Goal: Task Accomplishment & Management: Manage account settings

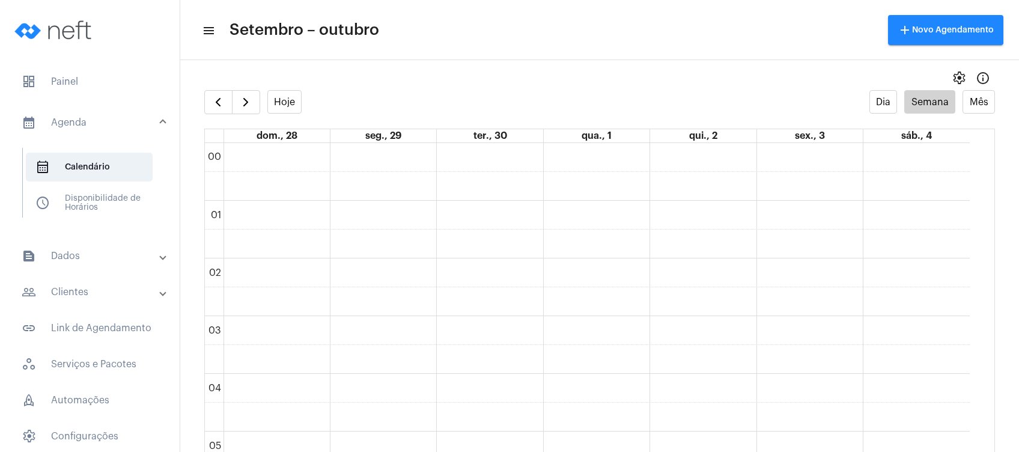
scroll to position [507, 0]
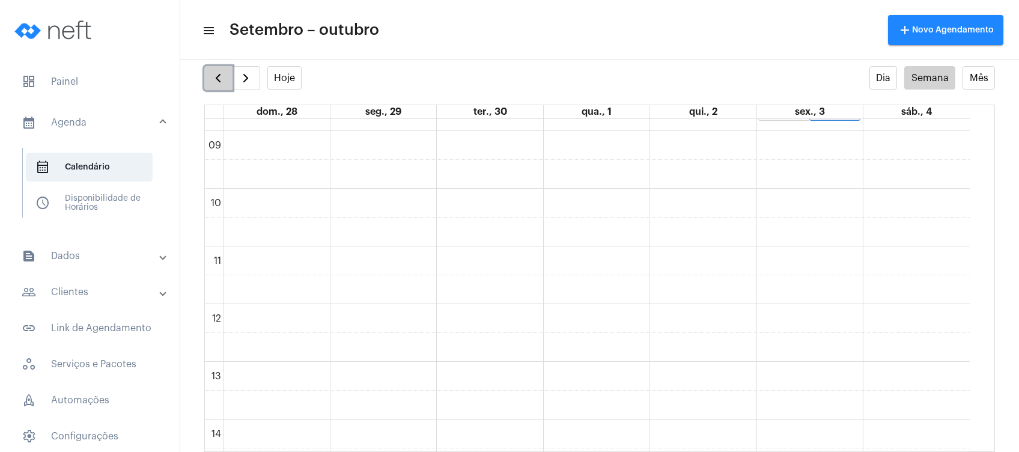
click at [218, 79] on span "button" at bounding box center [218, 78] width 14 height 14
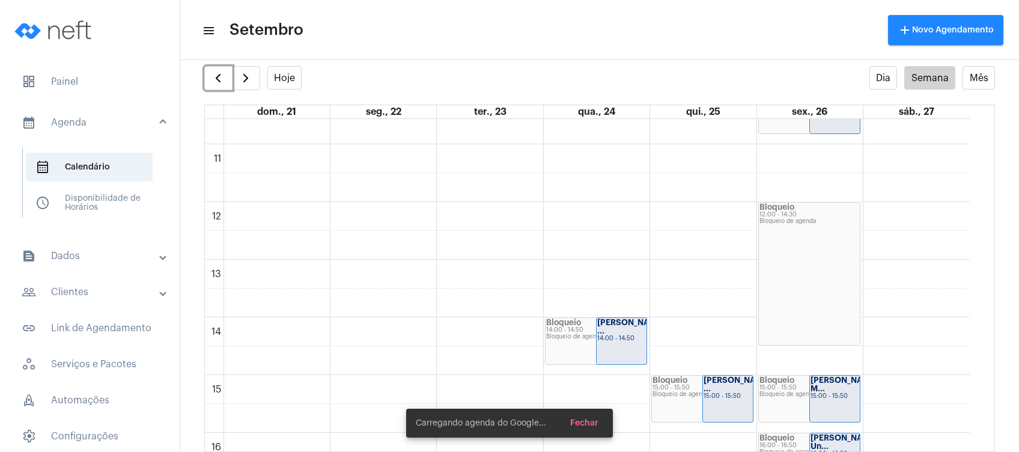
scroll to position [667, 0]
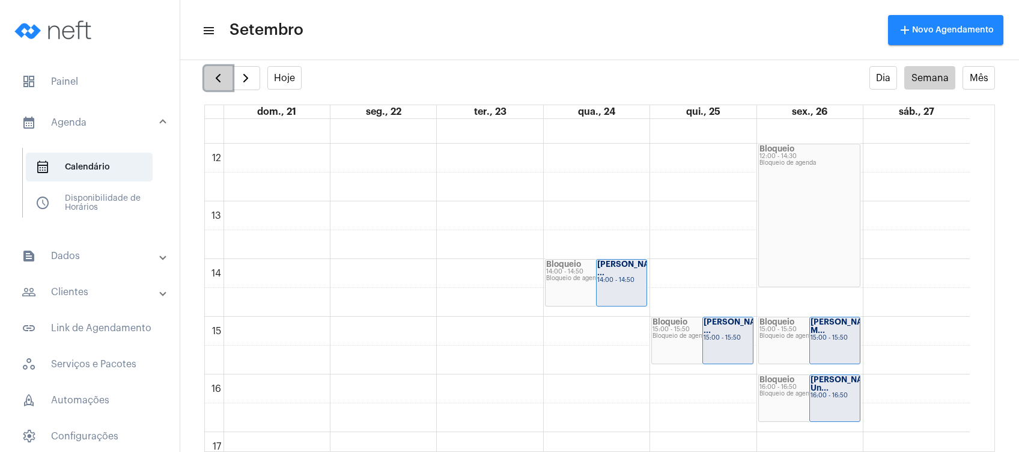
click at [205, 71] on button "button" at bounding box center [218, 78] width 28 height 24
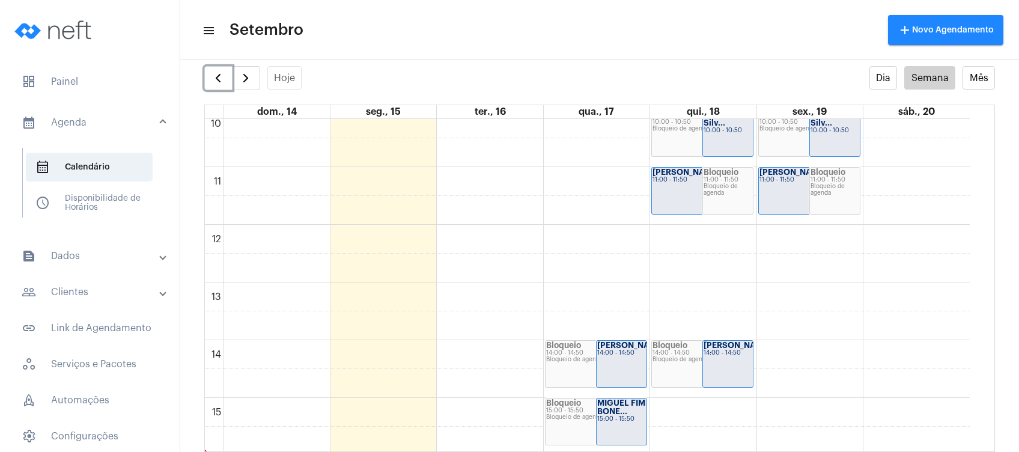
scroll to position [826, 0]
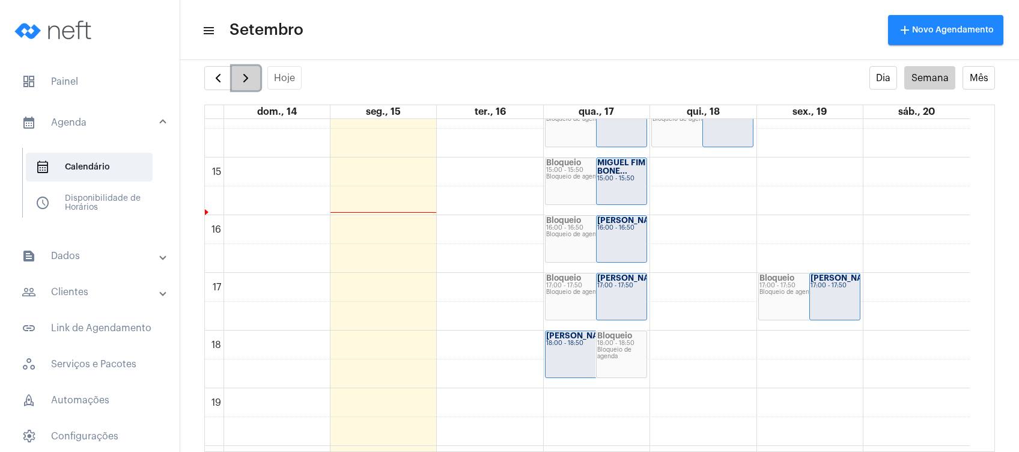
click at [241, 77] on span "button" at bounding box center [245, 78] width 14 height 14
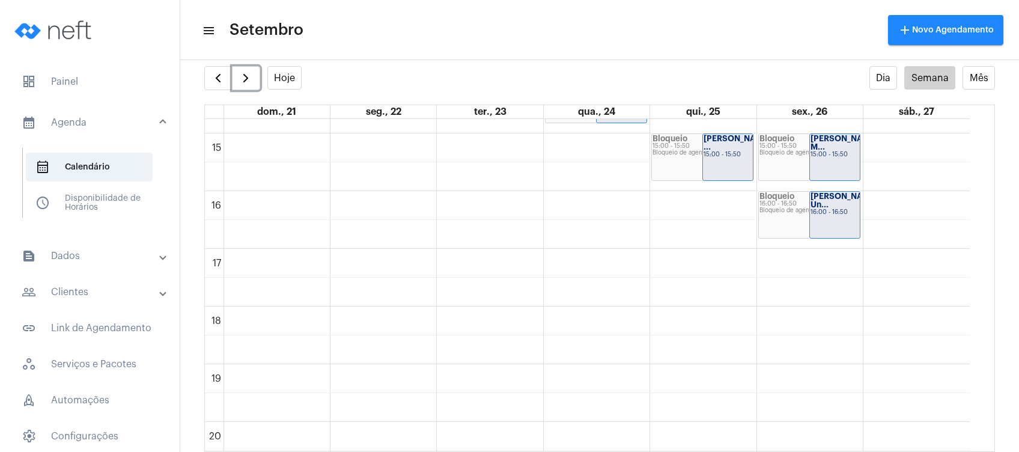
scroll to position [908, 0]
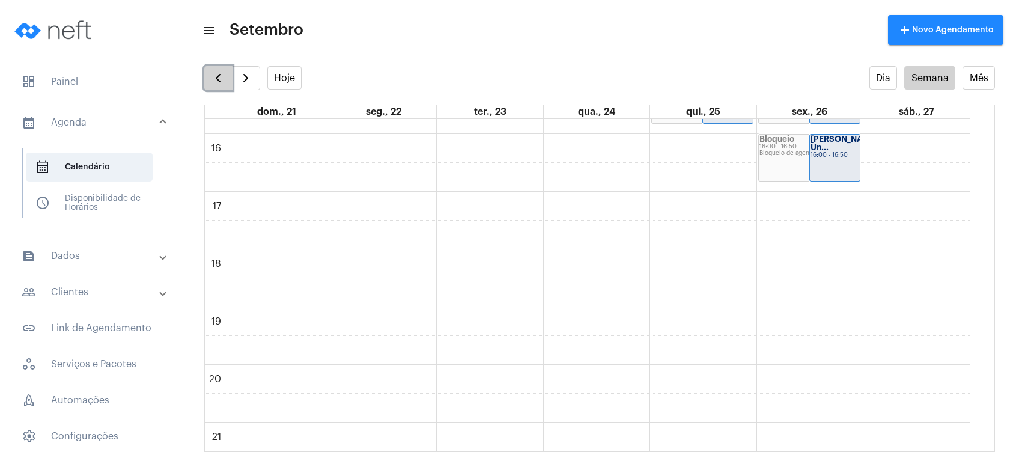
click at [214, 80] on span "button" at bounding box center [218, 78] width 14 height 14
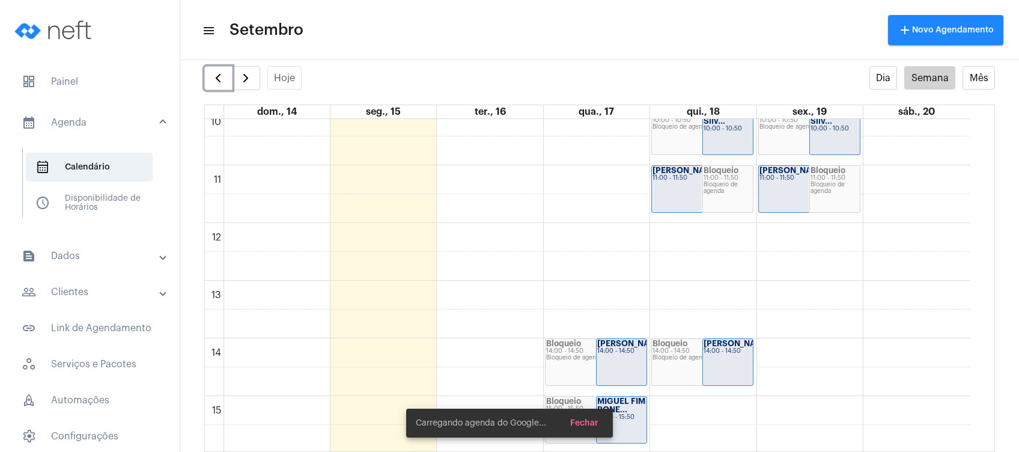
scroll to position [747, 0]
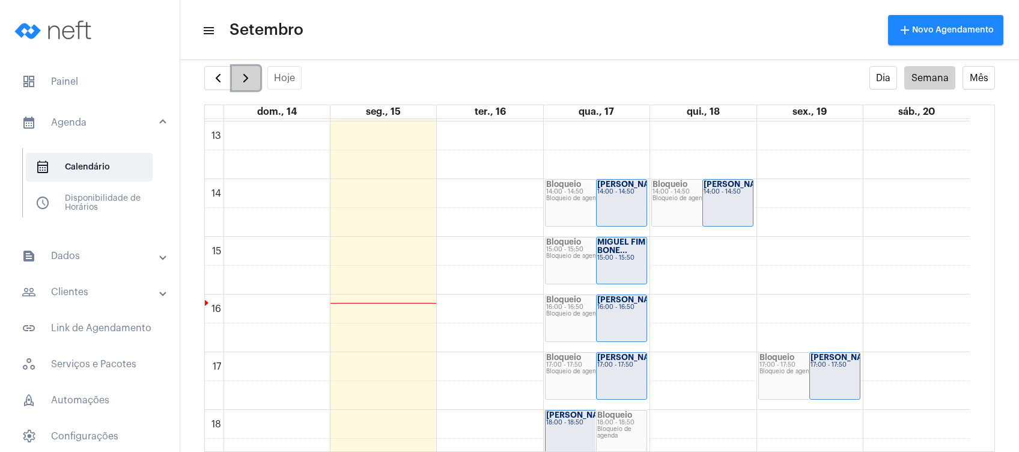
click at [251, 74] on span "button" at bounding box center [245, 78] width 14 height 14
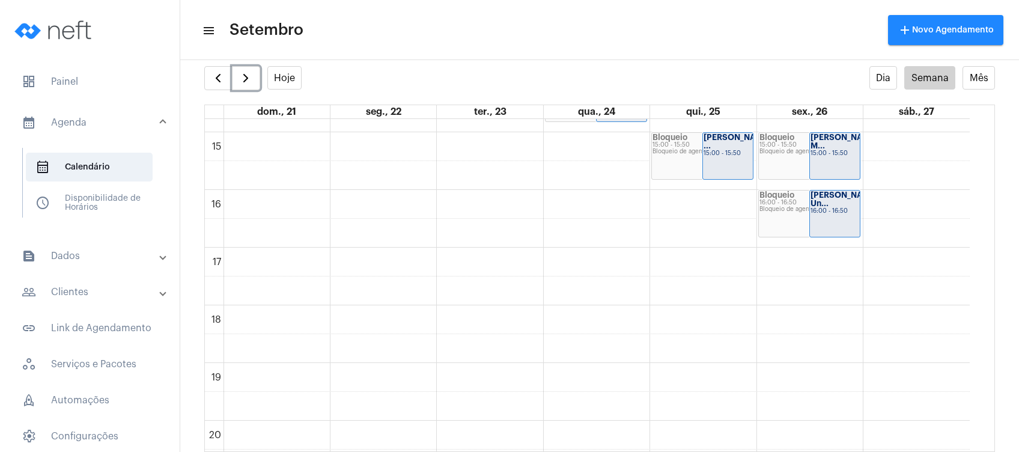
scroll to position [827, 0]
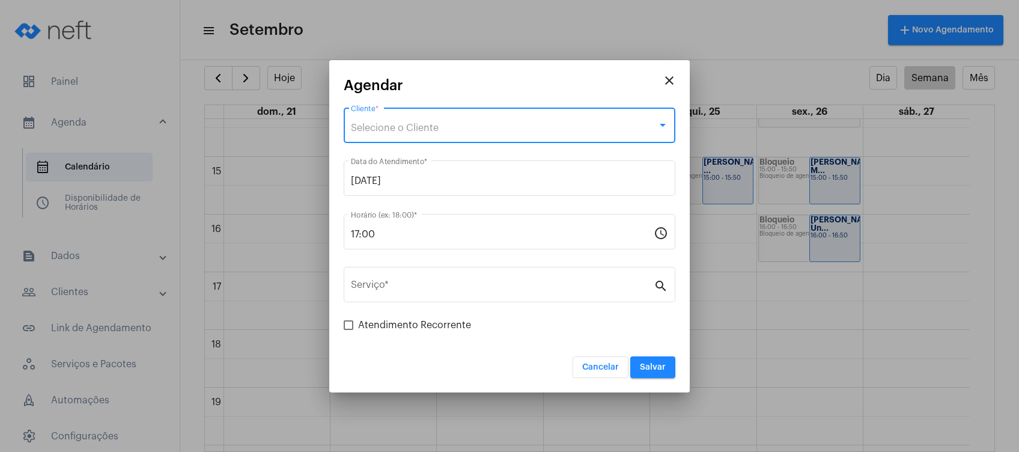
click at [545, 124] on div "Selecione o Cliente" at bounding box center [504, 128] width 306 height 11
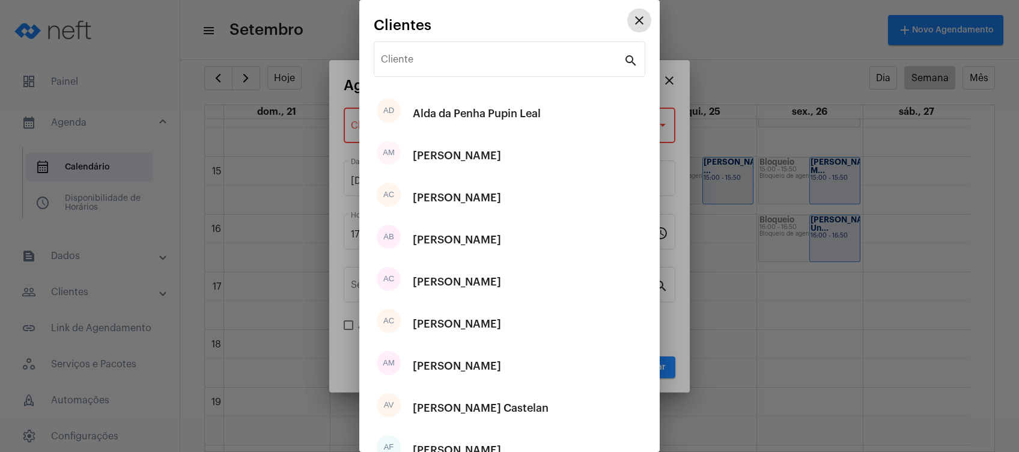
click at [634, 19] on button "close" at bounding box center [639, 20] width 24 height 24
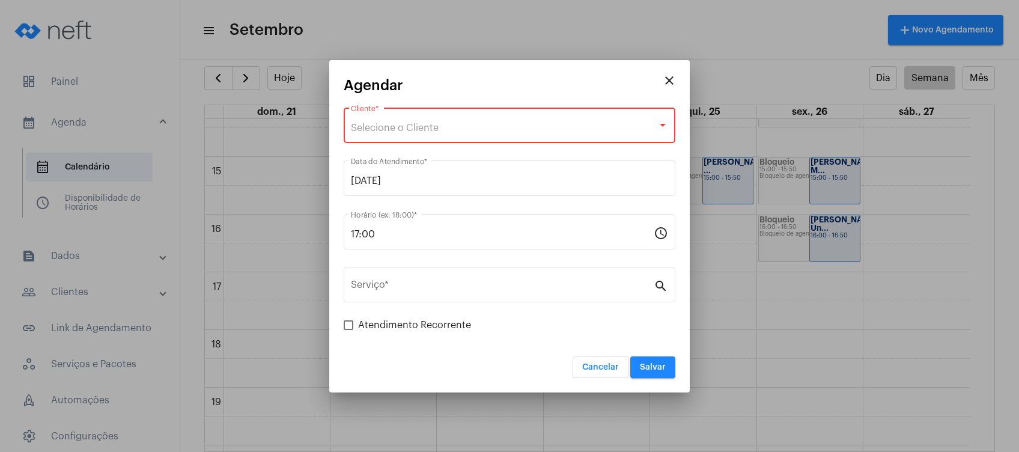
click at [665, 82] on mat-icon "close" at bounding box center [669, 80] width 14 height 14
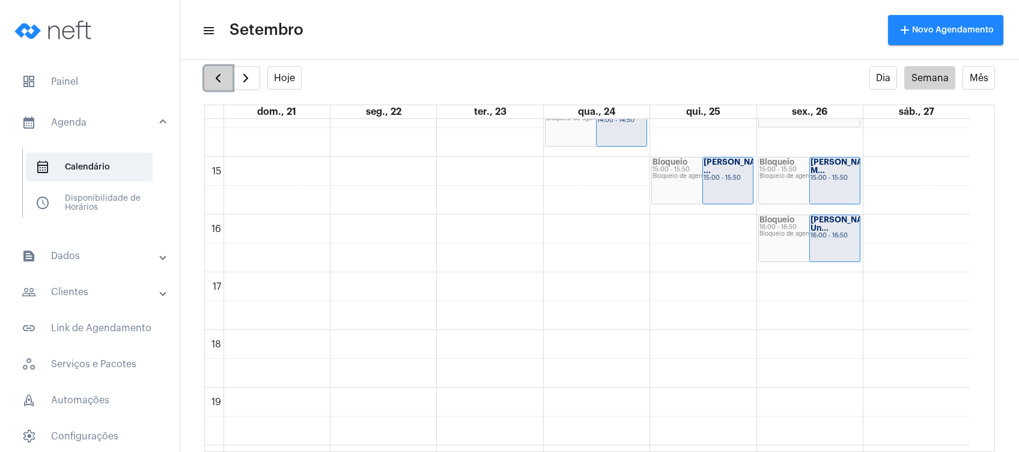
click at [222, 69] on button "button" at bounding box center [218, 78] width 28 height 24
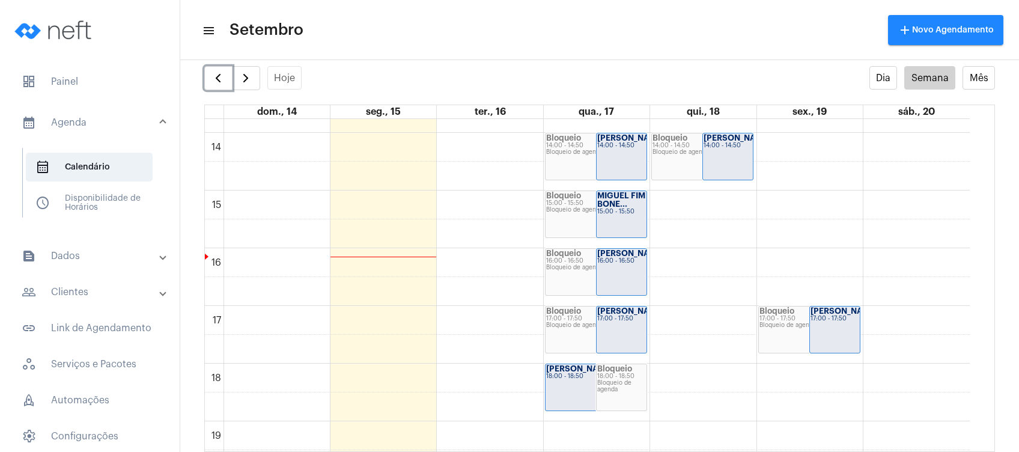
scroll to position [827, 0]
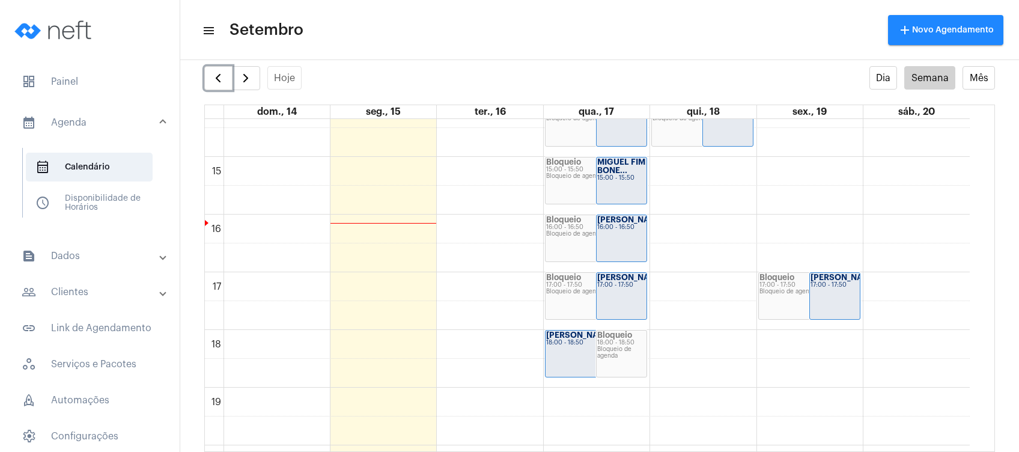
click at [607, 280] on strong "[PERSON_NAME]..." at bounding box center [634, 277] width 74 height 8
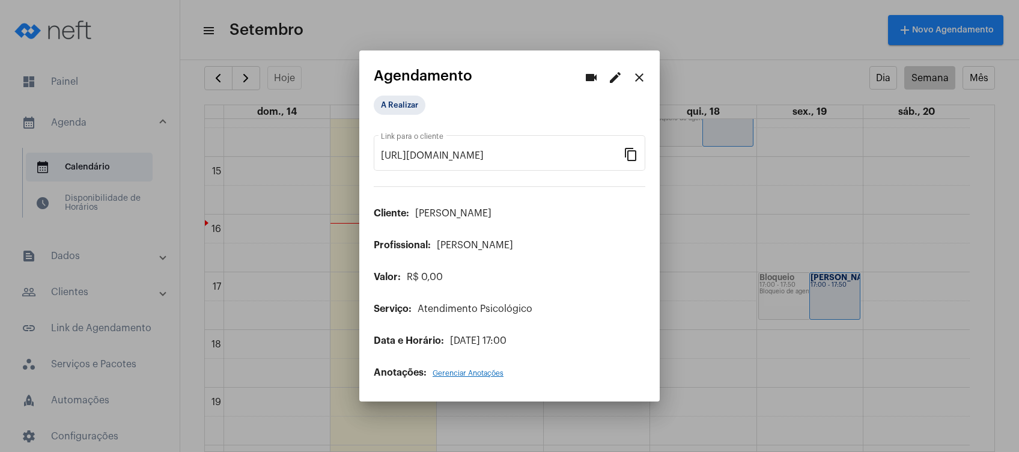
click at [616, 82] on mat-icon "edit" at bounding box center [615, 77] width 14 height 14
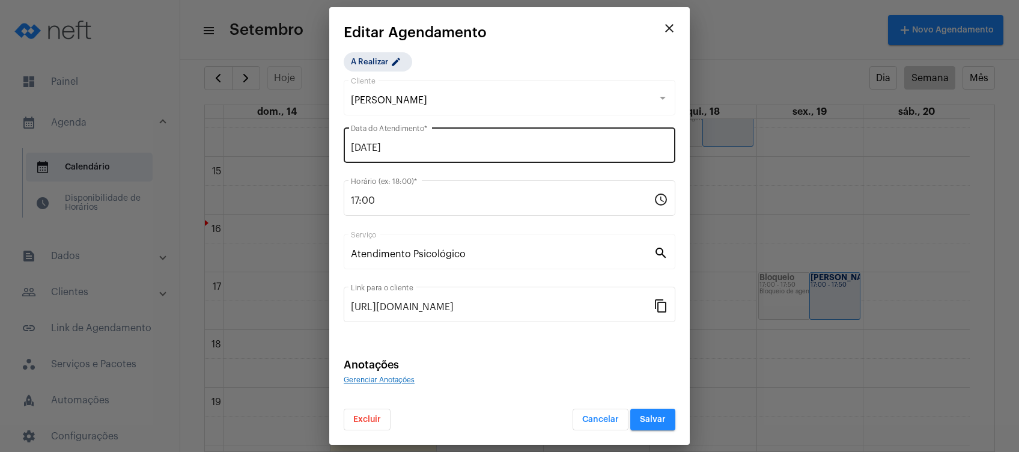
click at [452, 144] on input "17/09/2025" at bounding box center [509, 147] width 317 height 11
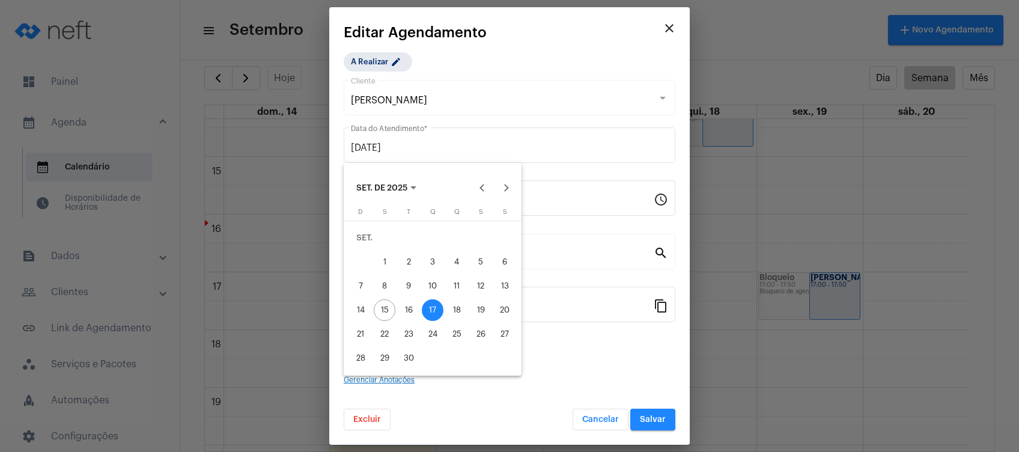
click at [437, 330] on div "24" at bounding box center [433, 334] width 22 height 22
type input "24/09/2025"
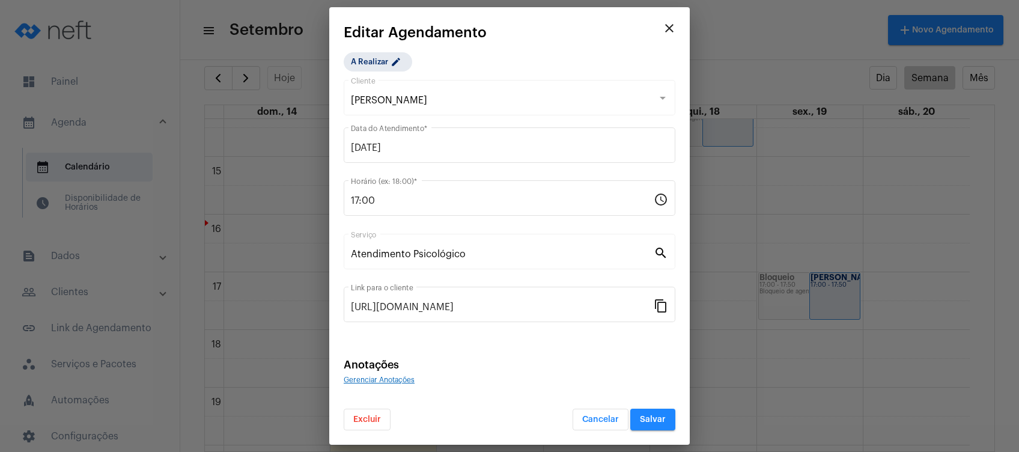
click at [480, 370] on div "Anotações Gerenciar Anotações" at bounding box center [510, 372] width 332 height 26
click at [663, 416] on span "Salvar" at bounding box center [653, 419] width 26 height 8
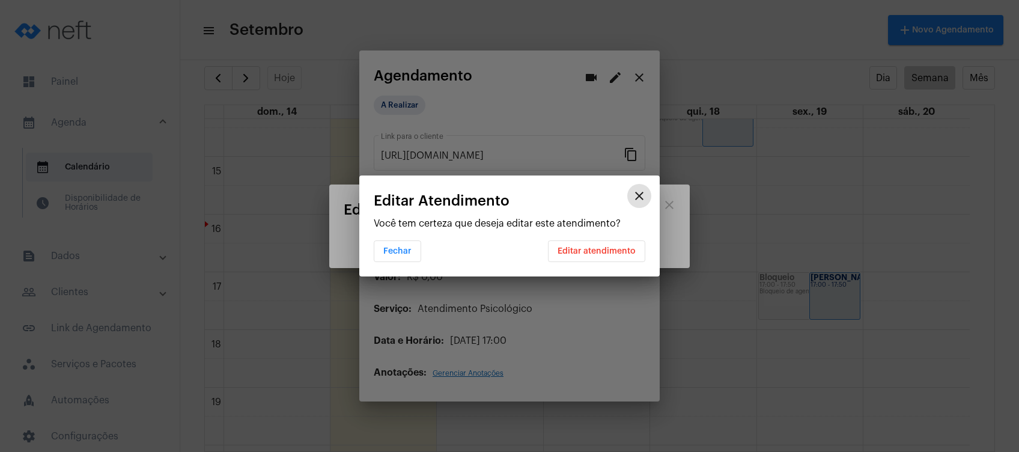
click at [607, 244] on button "Editar atendimento" at bounding box center [596, 251] width 97 height 22
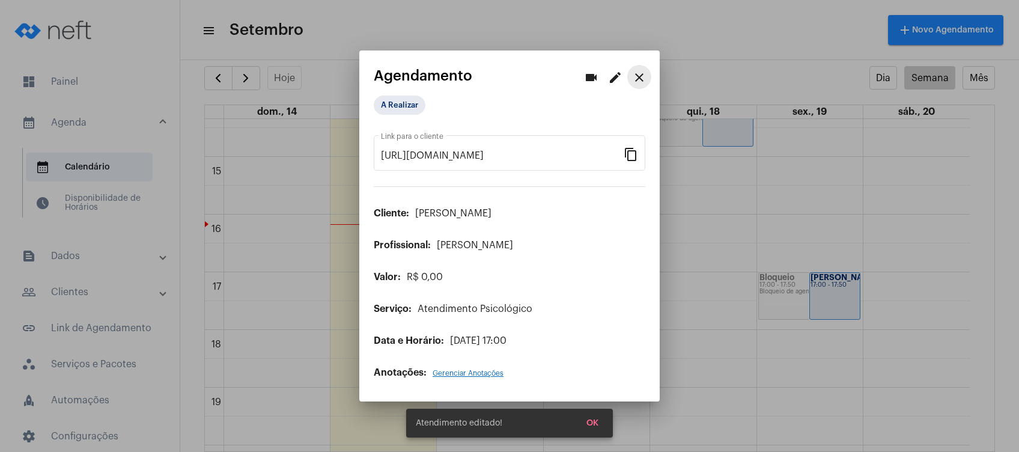
click at [643, 77] on mat-icon "close" at bounding box center [639, 77] width 14 height 14
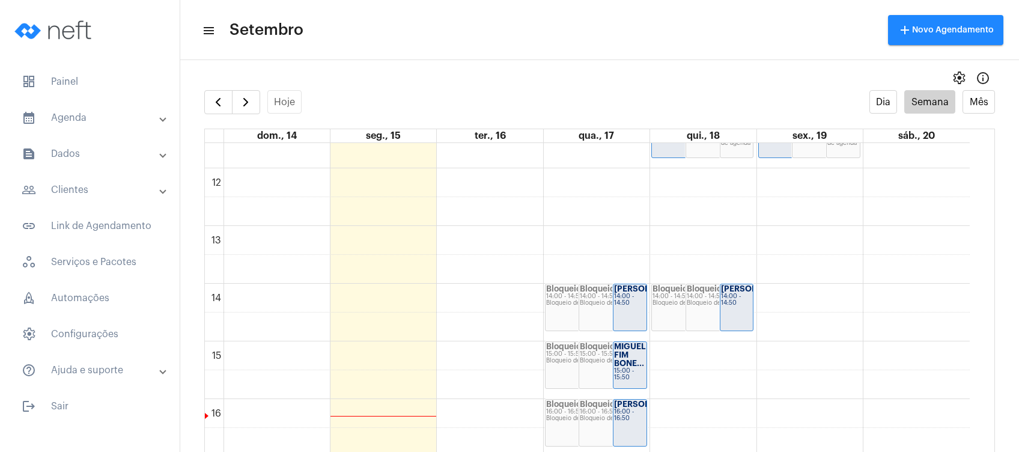
scroll to position [826, 0]
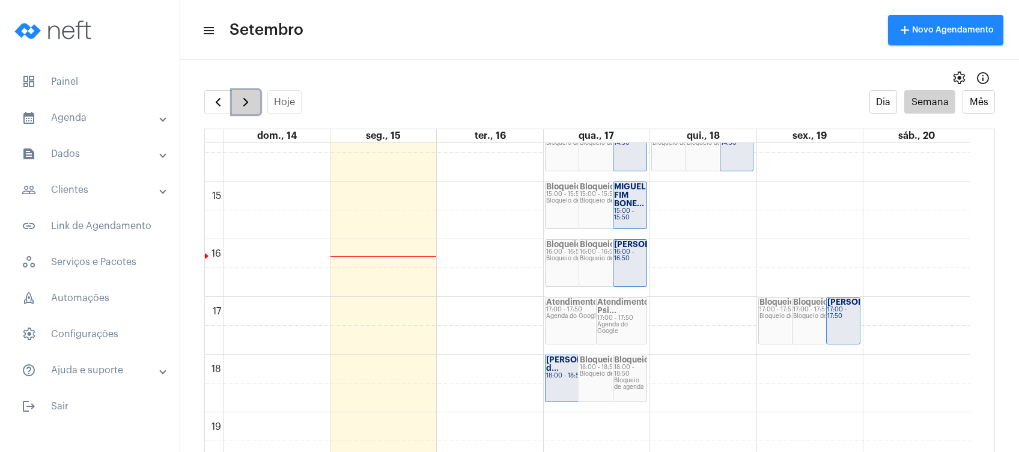
click at [245, 99] on span "button" at bounding box center [245, 102] width 14 height 14
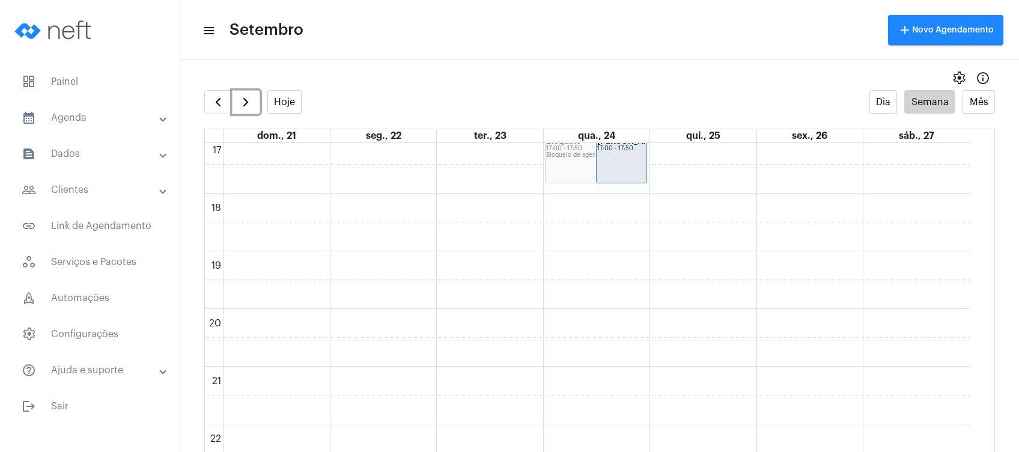
scroll to position [827, 0]
